Goal: Find specific page/section: Find specific page/section

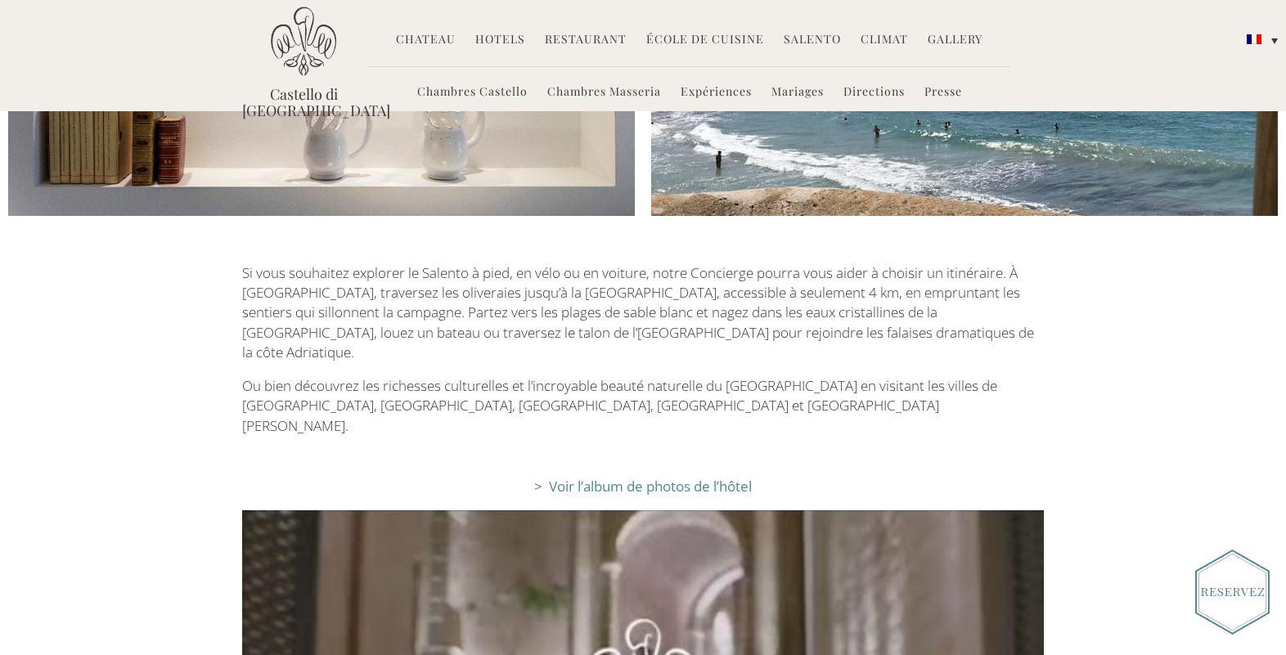
scroll to position [3027, 0]
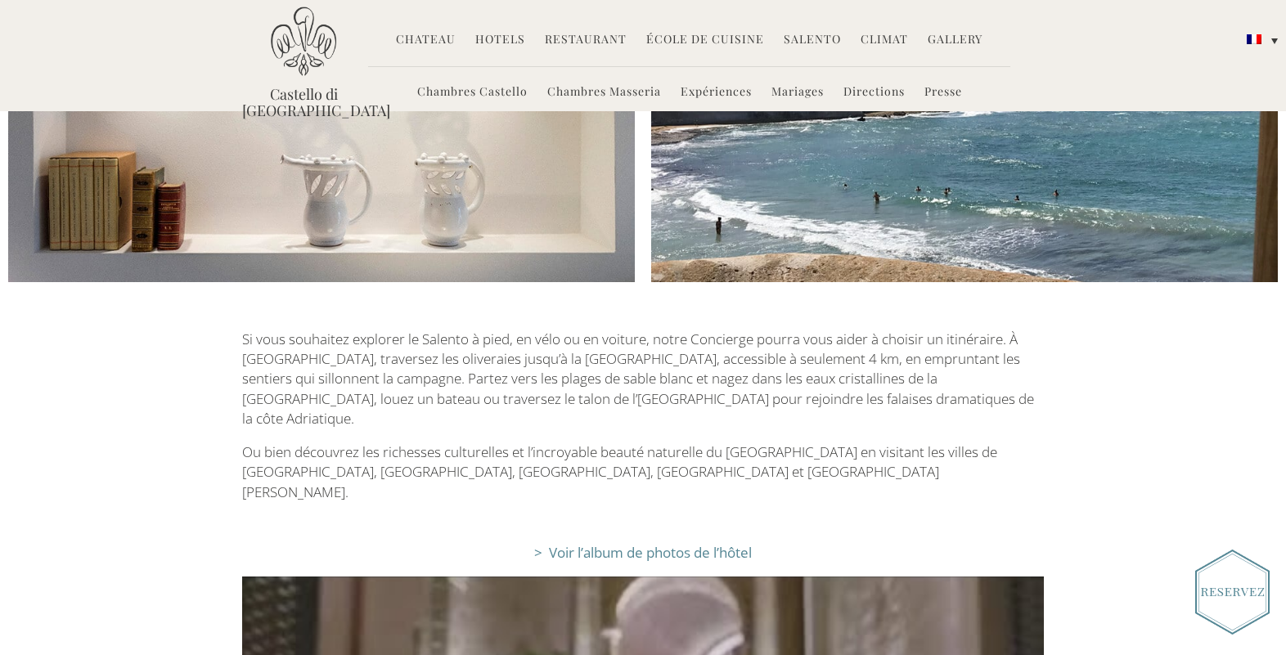
click at [580, 33] on link "Restaurant" at bounding box center [586, 40] width 82 height 19
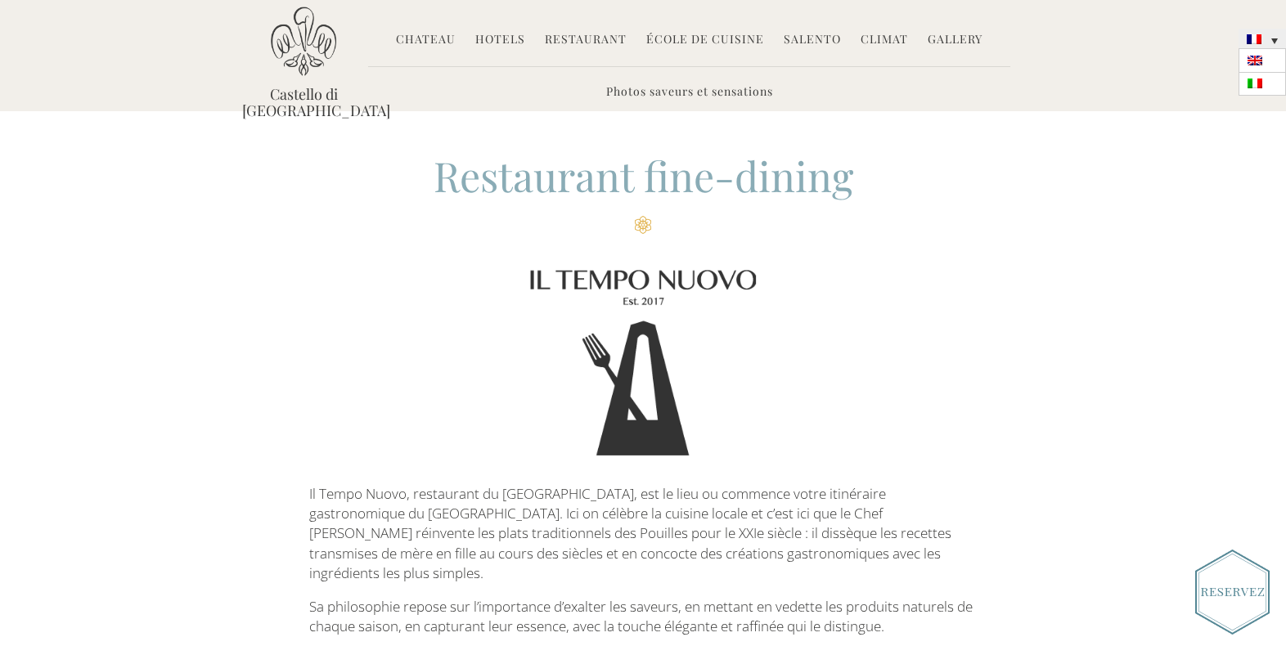
click at [1255, 34] on link at bounding box center [1262, 39] width 47 height 20
click at [1276, 37] on link at bounding box center [1262, 39] width 47 height 20
click at [1251, 34] on link at bounding box center [1262, 39] width 47 height 20
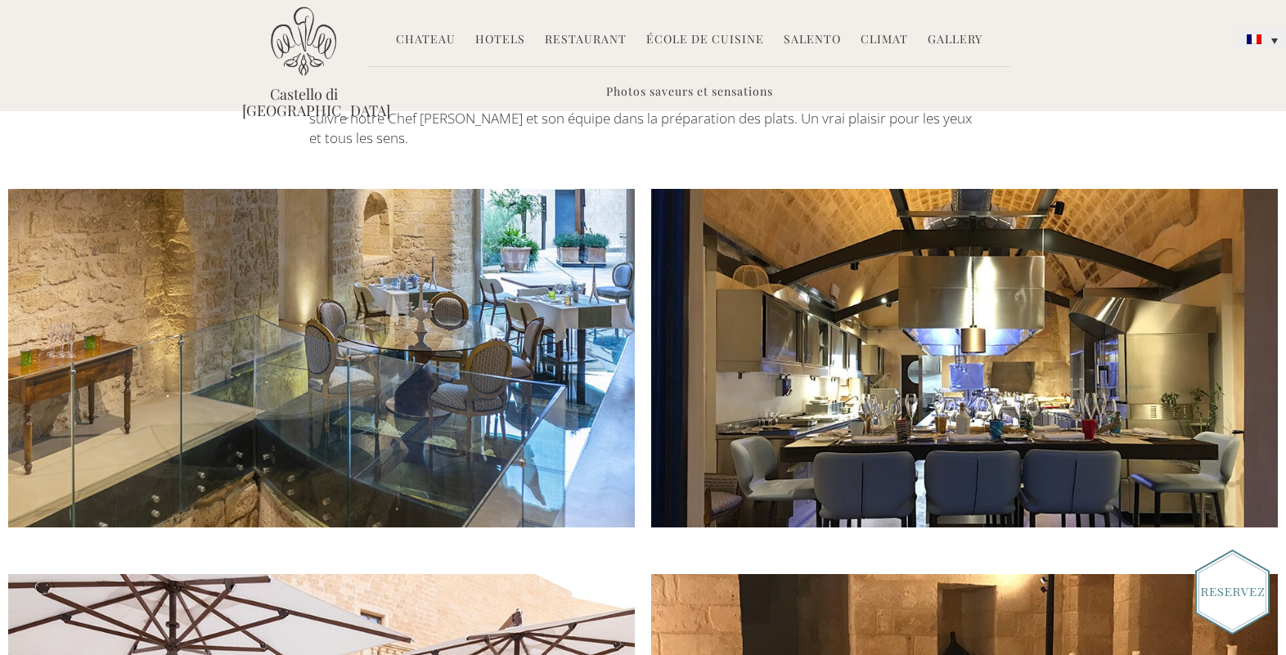
scroll to position [1227, 0]
